Goal: Task Accomplishment & Management: Complete application form

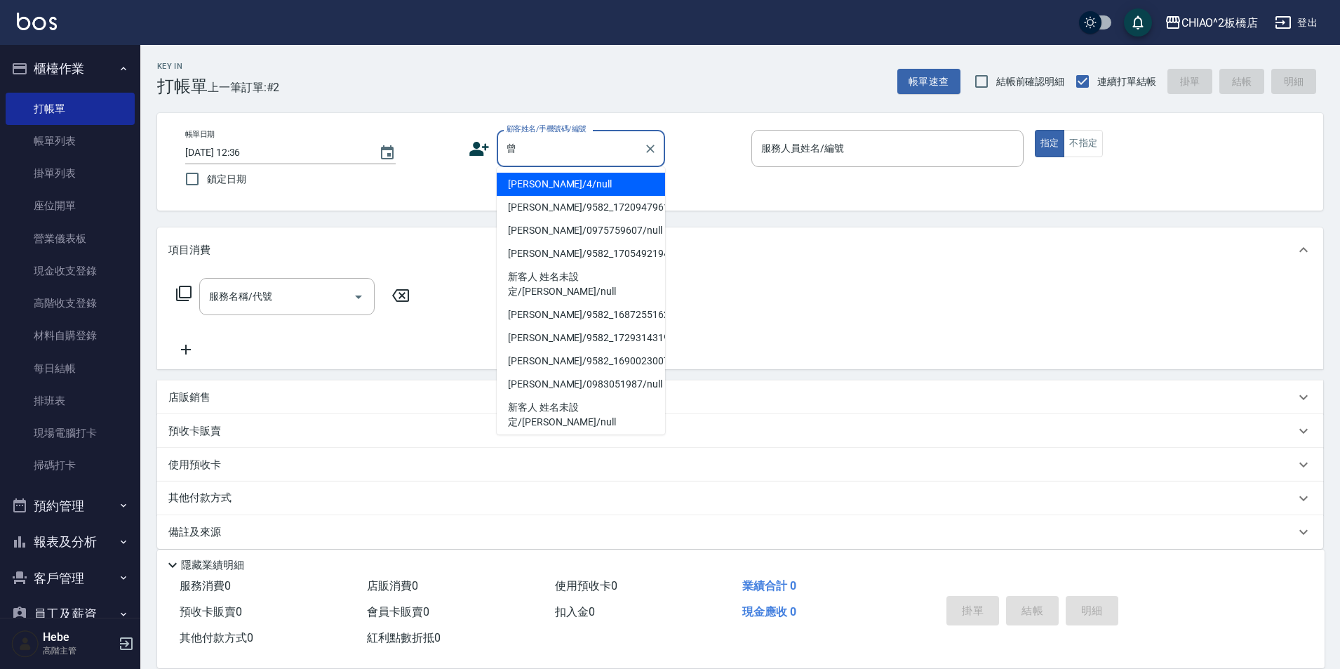
click at [602, 192] on li "[PERSON_NAME]/4/null" at bounding box center [581, 184] width 168 height 23
type input "[PERSON_NAME]/4/null"
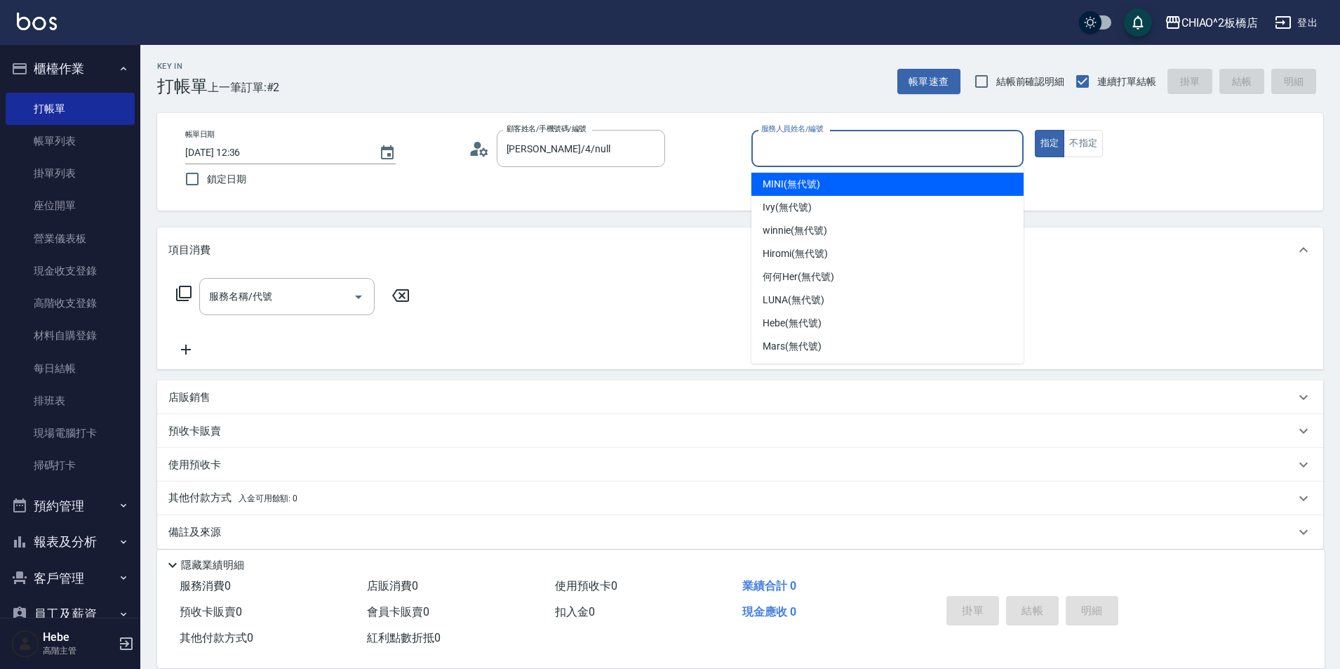
click at [768, 155] on input "服務人員姓名/編號" at bounding box center [888, 148] width 260 height 25
click at [808, 174] on div "MINI (無代號)" at bounding box center [888, 184] width 272 height 23
type input "MINI(無代號)"
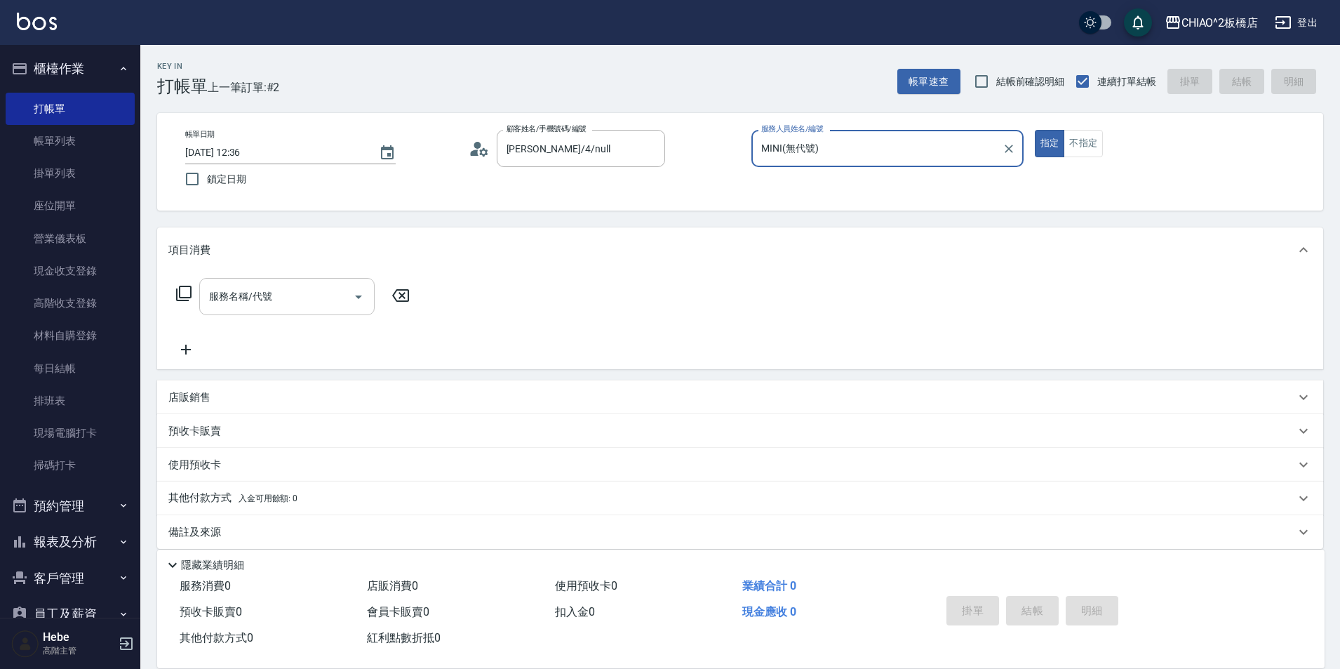
click at [267, 302] on input "服務名稱/代號" at bounding box center [277, 296] width 142 height 25
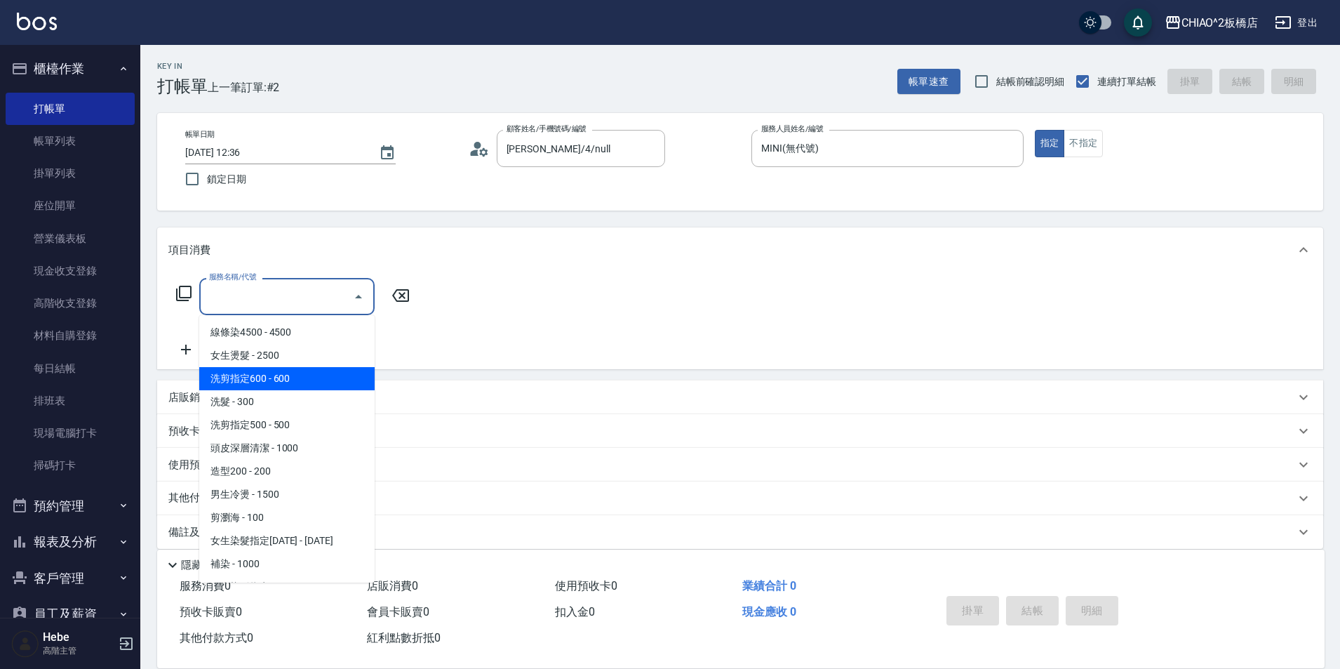
click at [279, 380] on span "洗剪指定600 - 600" at bounding box center [286, 378] width 175 height 23
type input "洗剪指定600(96678)"
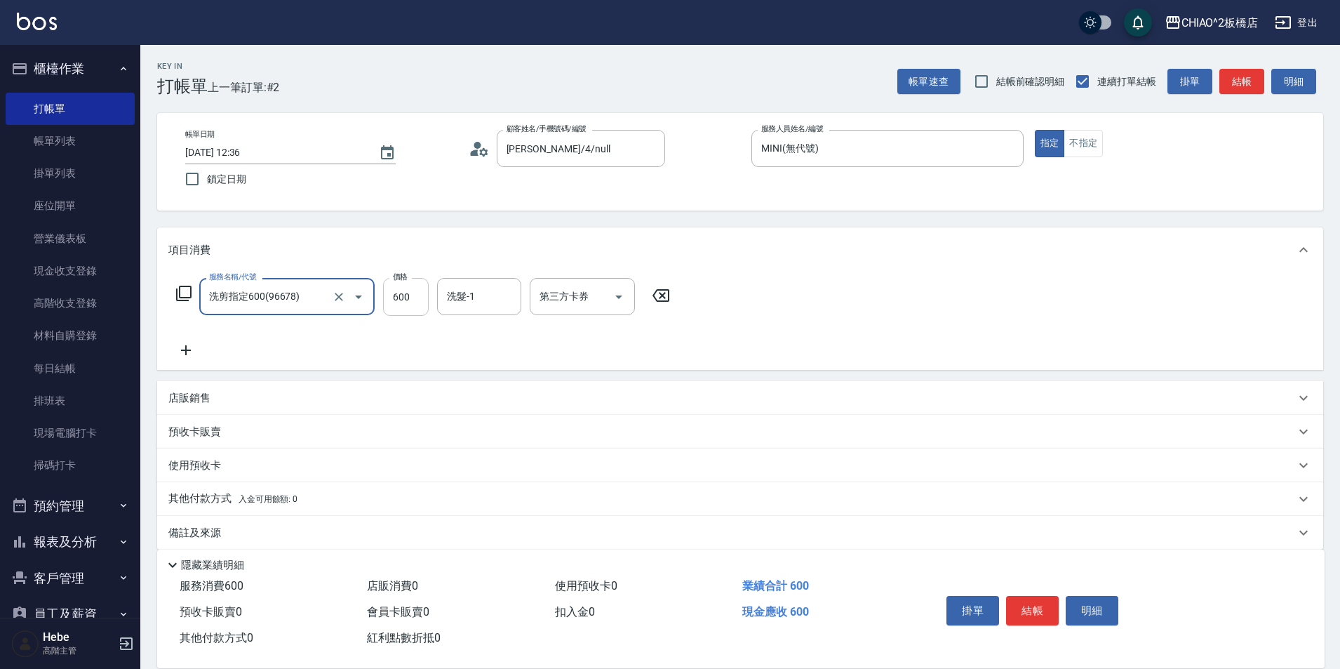
click at [419, 304] on input "600" at bounding box center [406, 297] width 46 height 38
type input "650"
click at [189, 354] on icon at bounding box center [185, 350] width 35 height 17
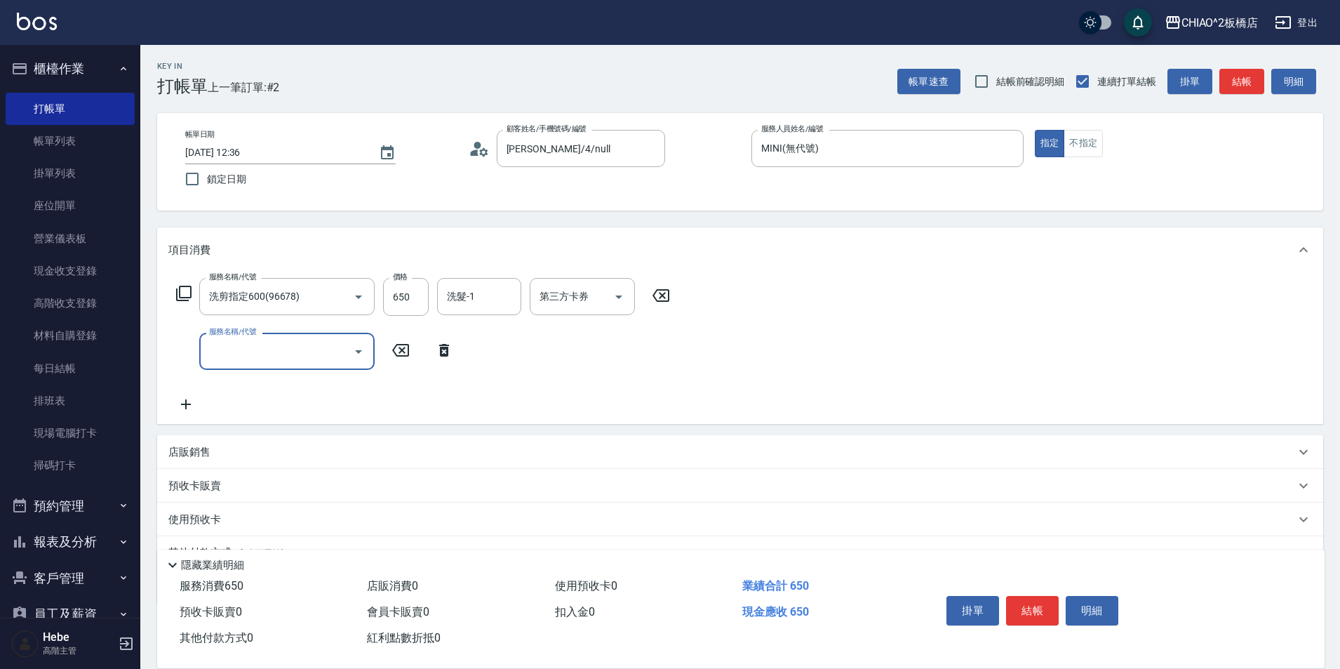
click at [214, 345] on input "服務名稱/代號" at bounding box center [277, 351] width 142 height 25
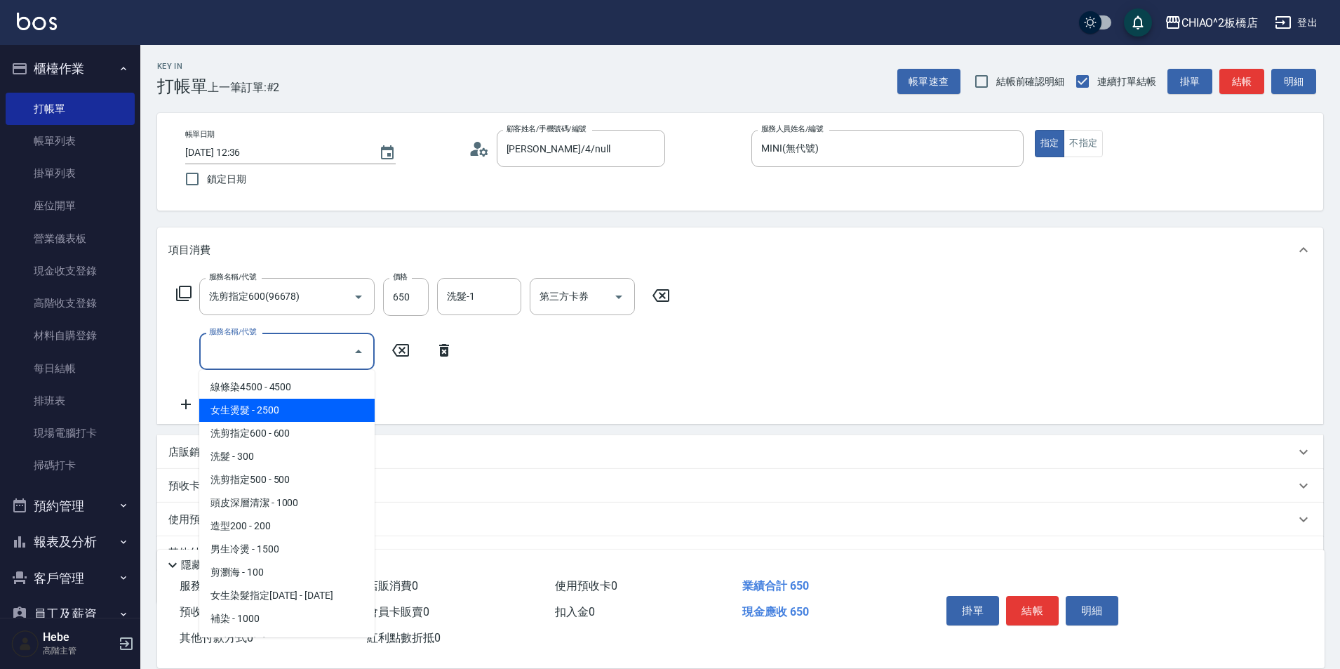
click at [294, 410] on span "女生燙髮 - 2500" at bounding box center [286, 410] width 175 height 23
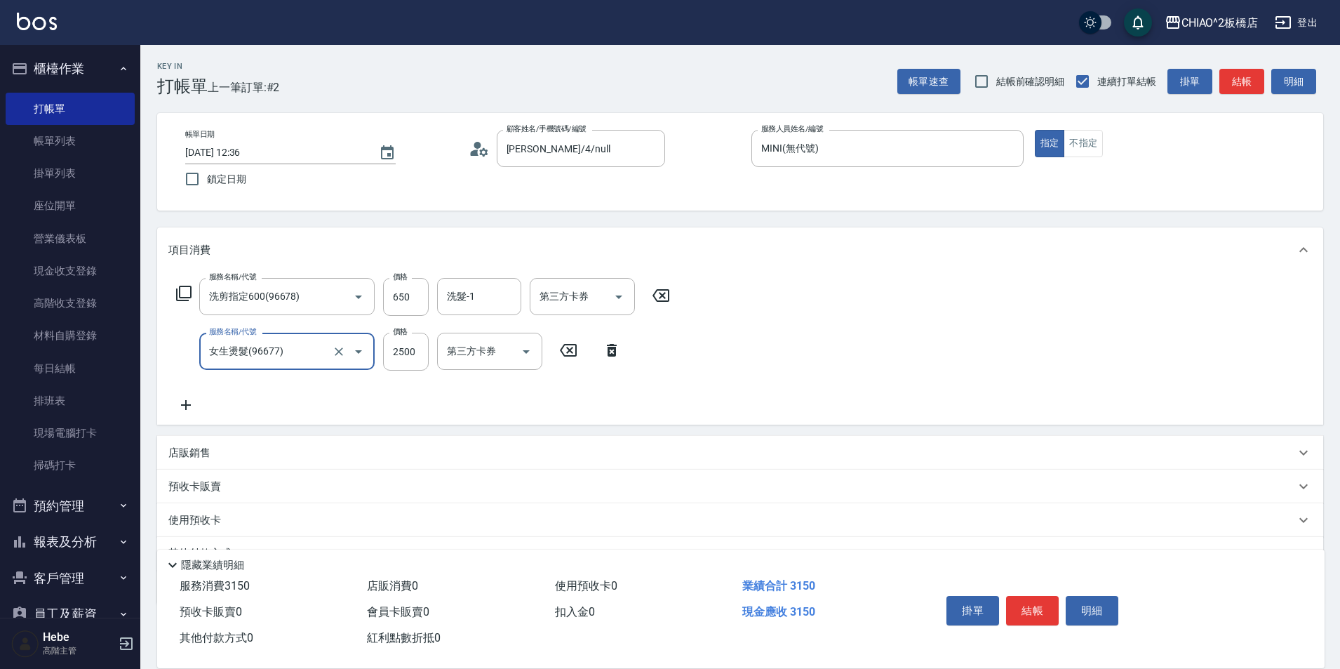
type input "女生燙髮(96677)"
click at [1020, 606] on button "結帳" at bounding box center [1032, 610] width 53 height 29
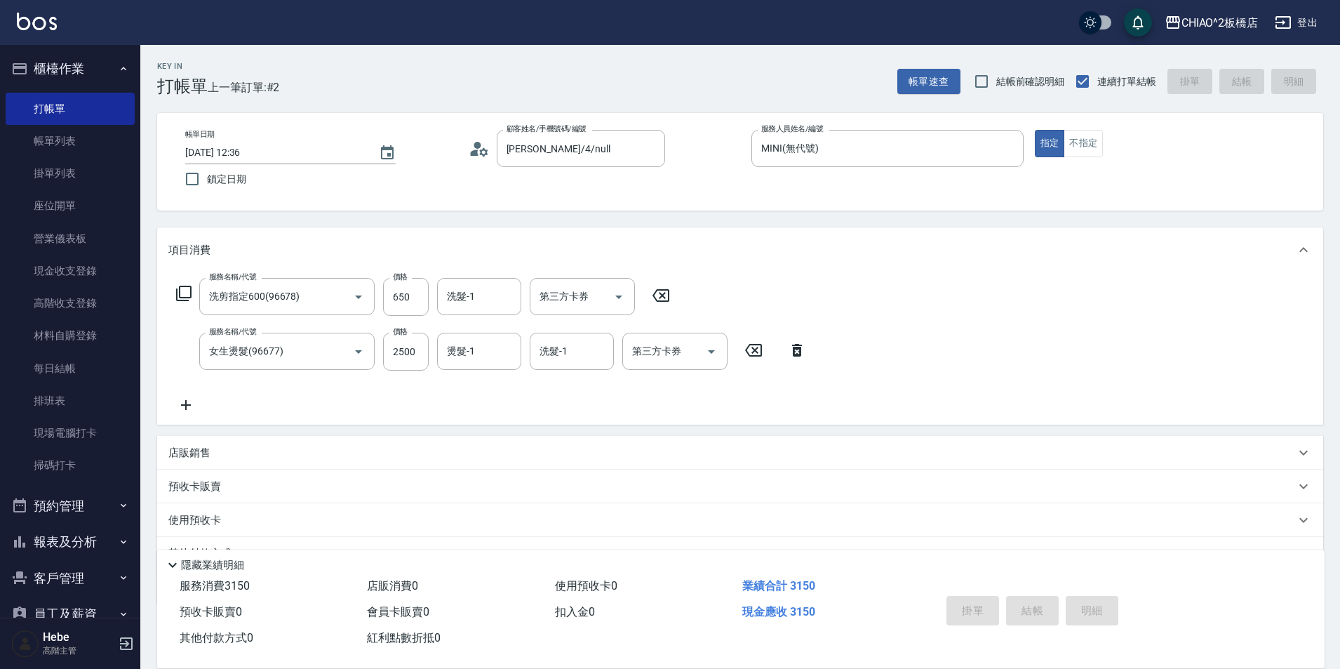
type input "[DATE] 14:10"
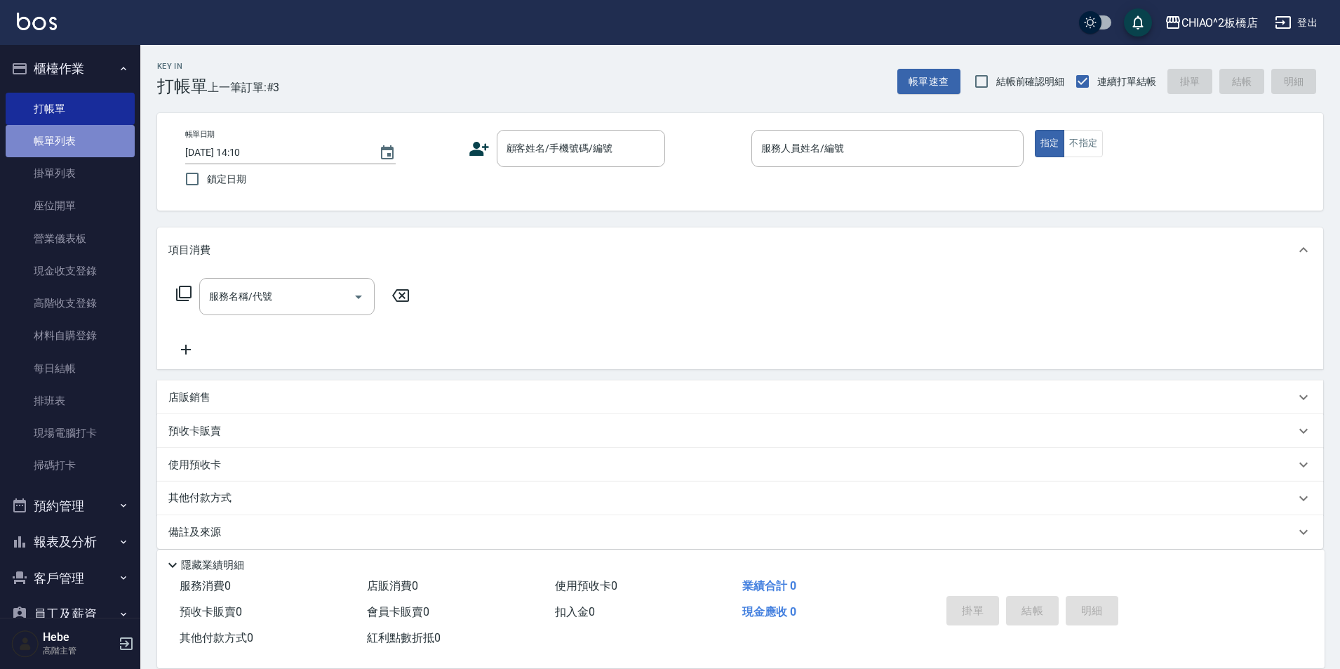
click at [91, 148] on link "帳單列表" at bounding box center [70, 141] width 129 height 32
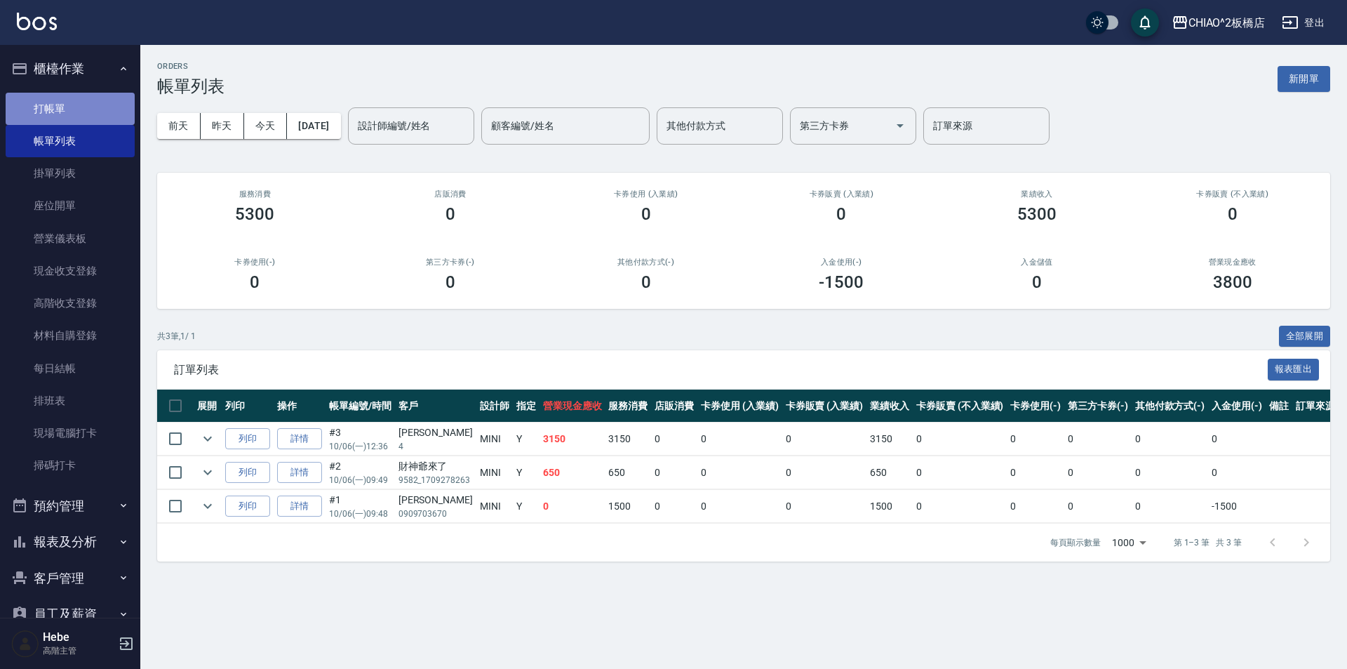
click at [84, 107] on link "打帳單" at bounding box center [70, 109] width 129 height 32
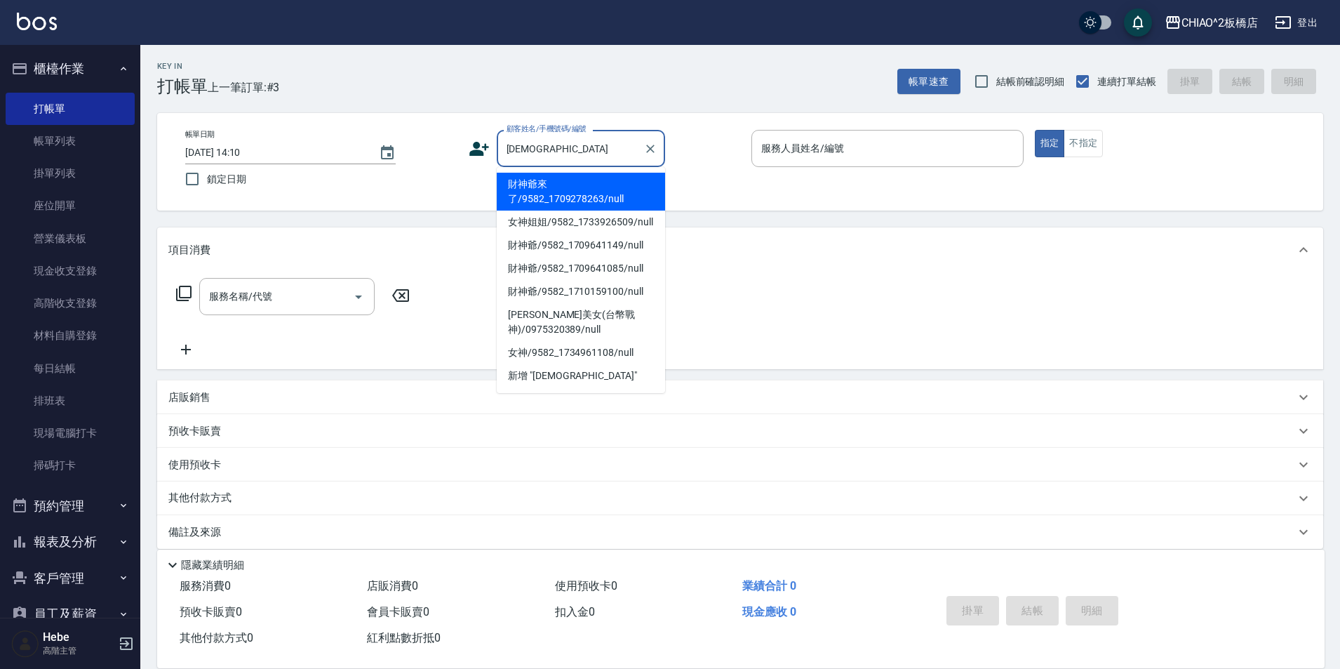
click at [582, 182] on li "財神爺來了/9582_1709278263/null" at bounding box center [581, 192] width 168 height 38
type input "財神爺來了/9582_1709278263/null"
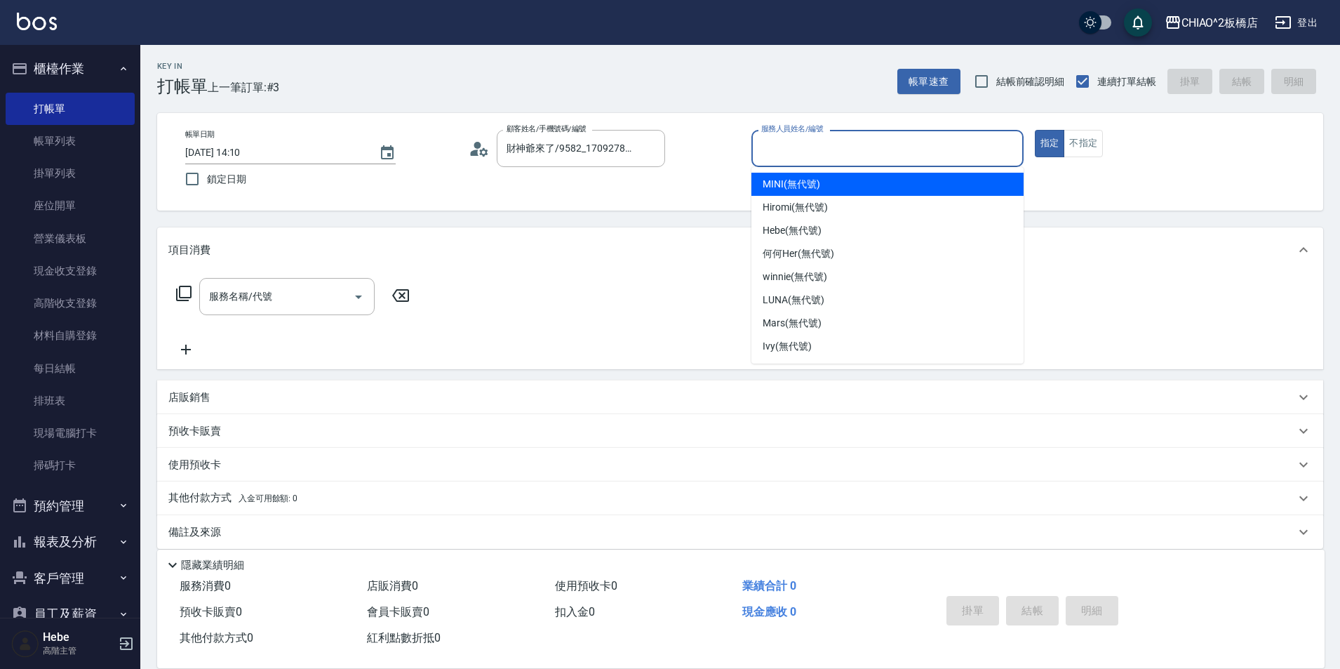
click at [876, 155] on input "服務人員姓名/編號" at bounding box center [888, 148] width 260 height 25
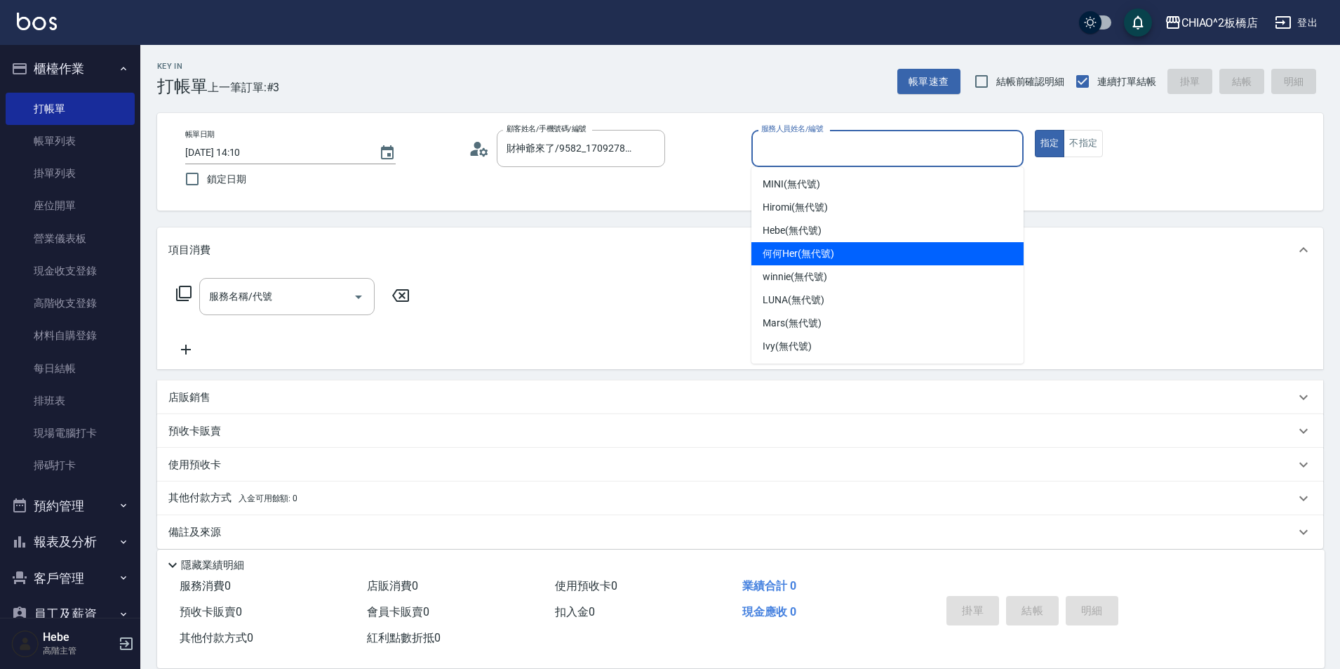
click at [836, 248] on div "何何Her (無代號)" at bounding box center [888, 253] width 272 height 23
type input "何何Her (無代號)"
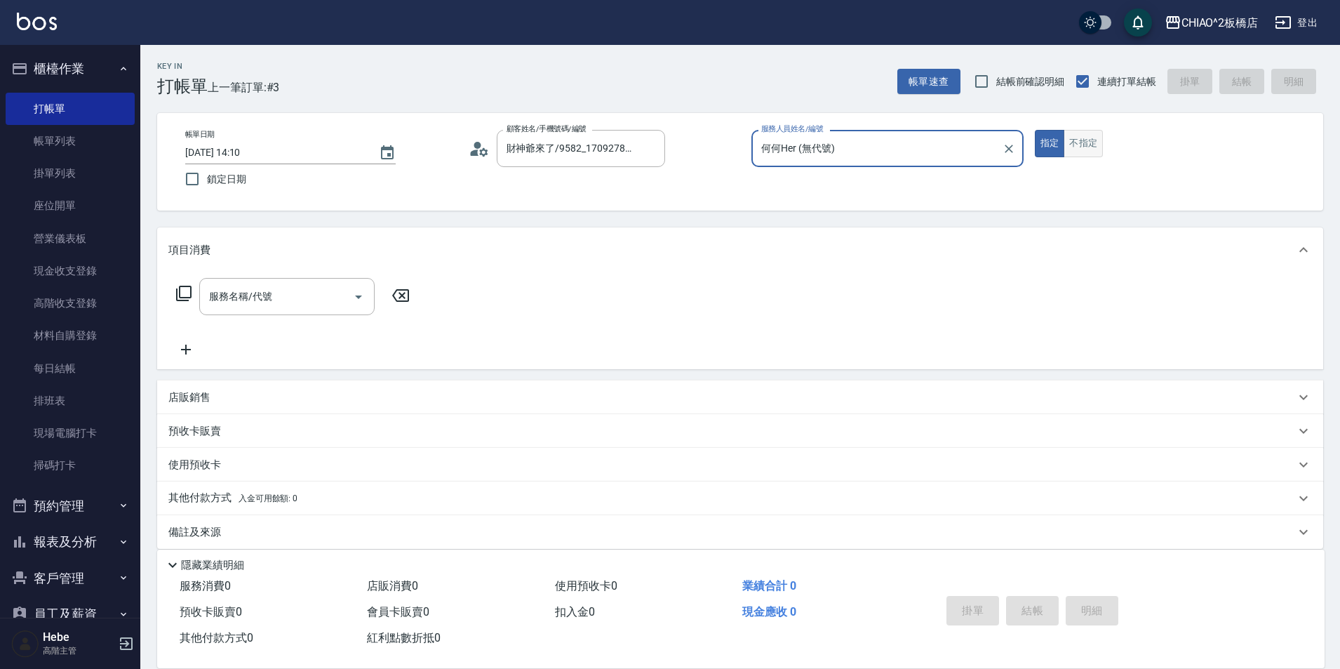
click at [1080, 140] on button "不指定" at bounding box center [1083, 143] width 39 height 27
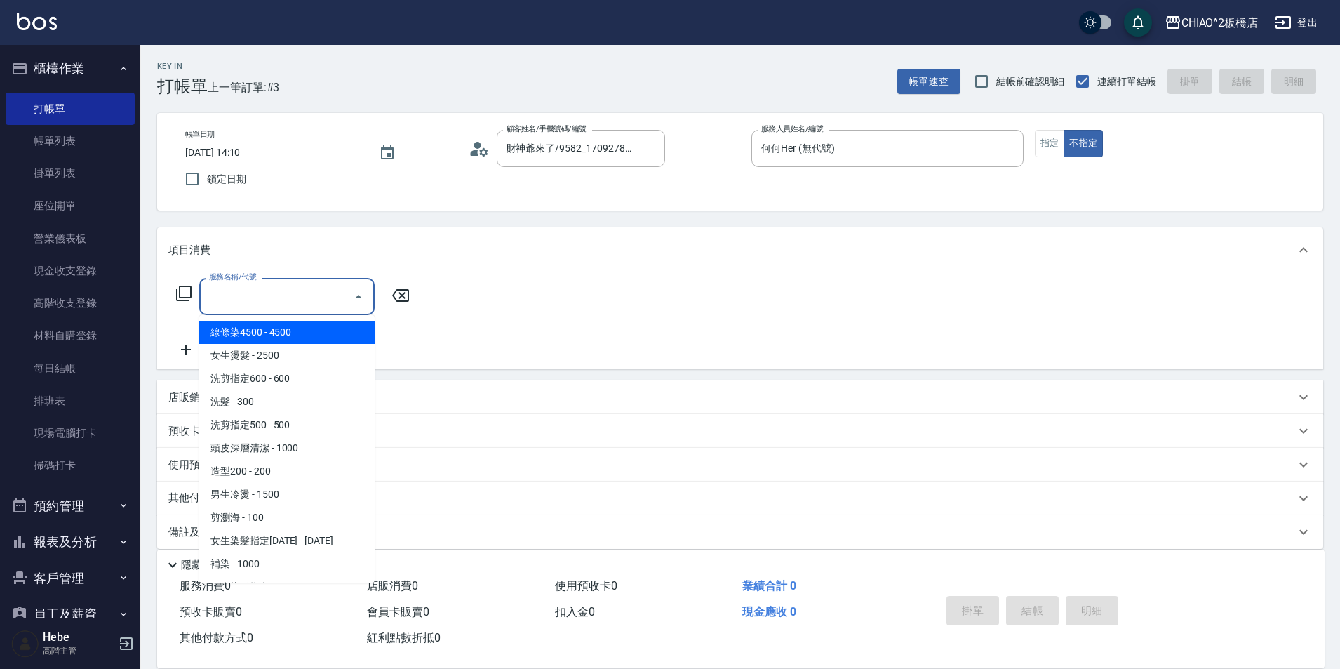
click at [251, 300] on input "服務名稱/代號" at bounding box center [277, 296] width 142 height 25
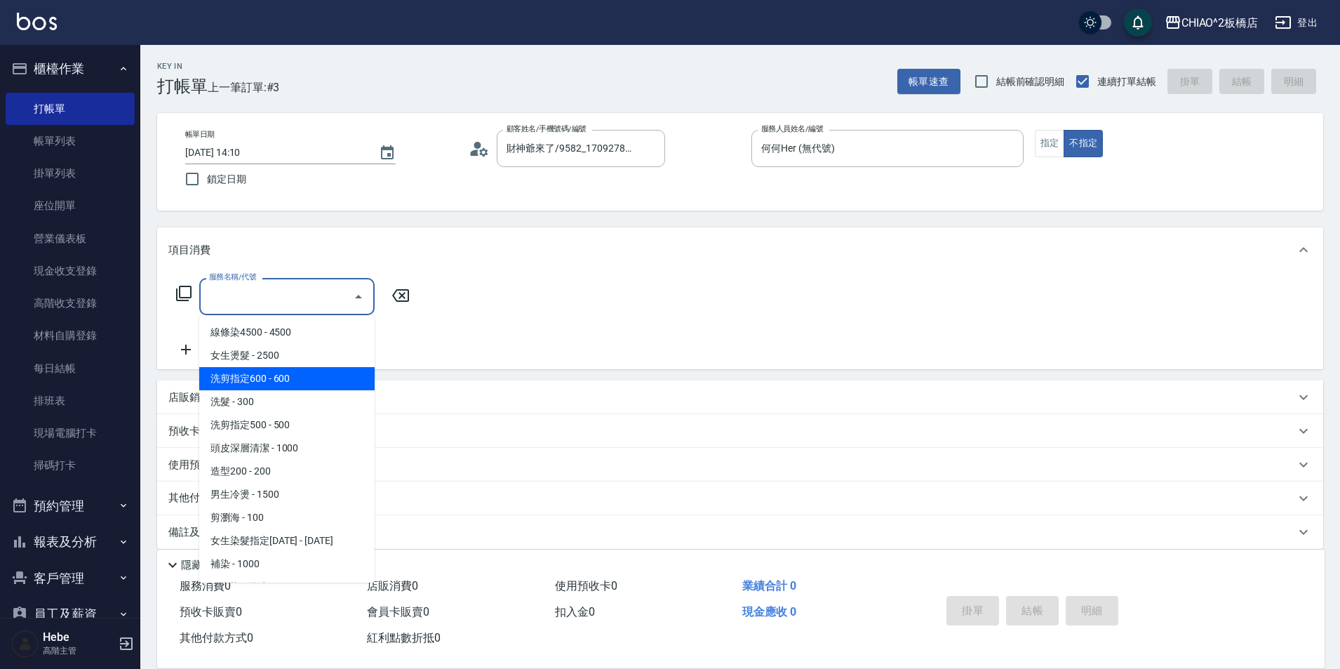
click at [275, 375] on span "洗剪指定600 - 600" at bounding box center [286, 378] width 175 height 23
type input "洗剪指定600(96678)"
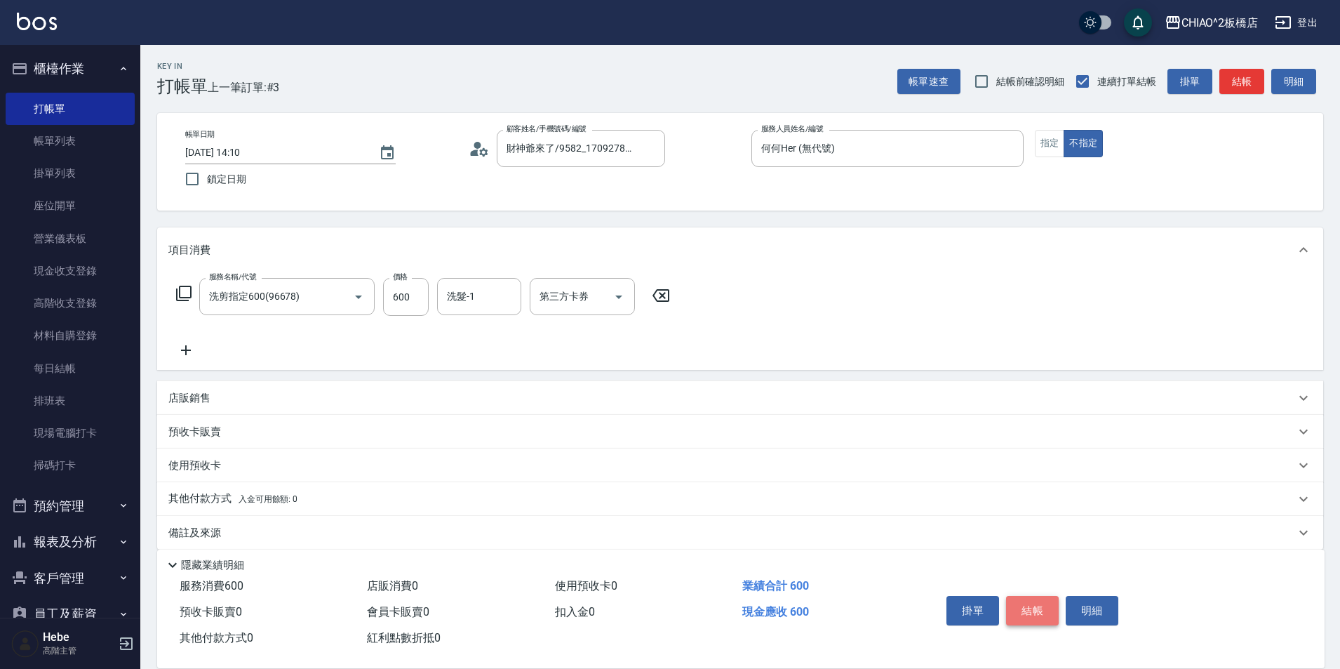
click at [1028, 603] on button "結帳" at bounding box center [1032, 610] width 53 height 29
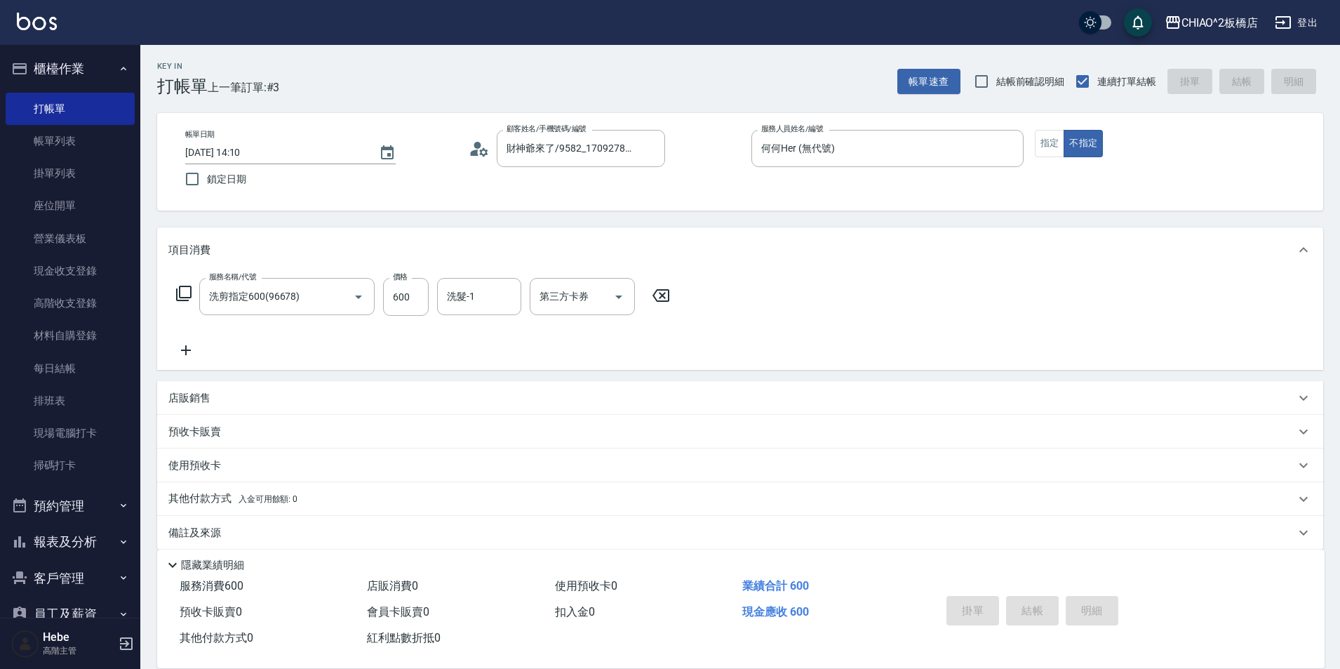
type input "[DATE] 14:11"
